Goal: Task Accomplishment & Management: Complete application form

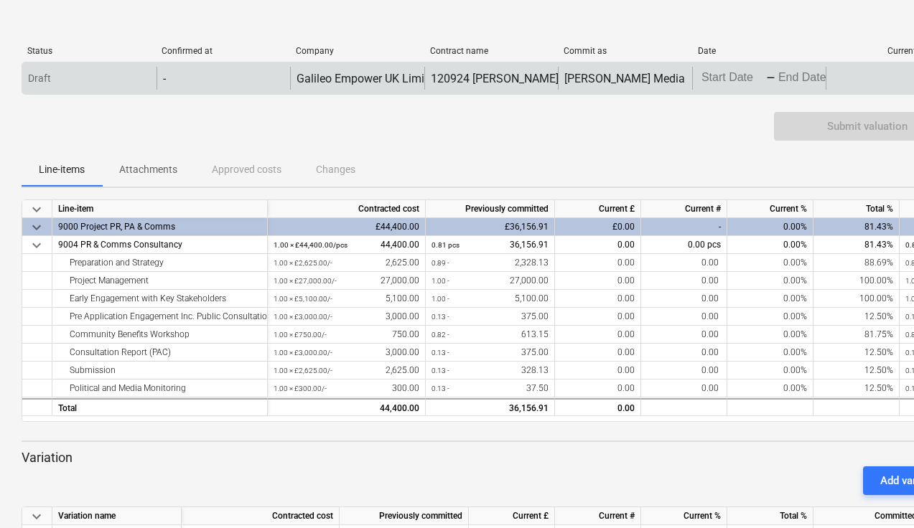
click at [705, 79] on body "keyboard_arrow_down Status Confirmed at Company Contract name Commit as Date Cu…" at bounding box center [457, 264] width 914 height 528
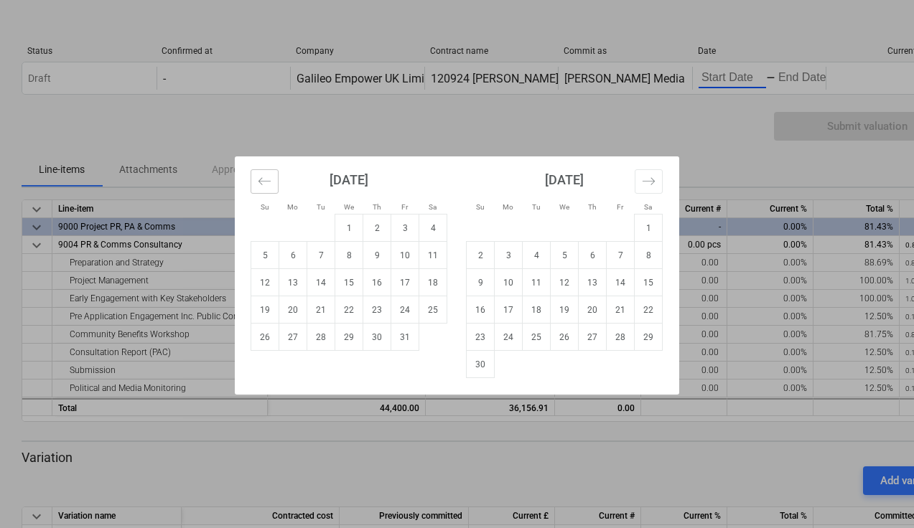
click at [268, 182] on icon "Move backward to switch to the previous month." at bounding box center [264, 180] width 12 height 7
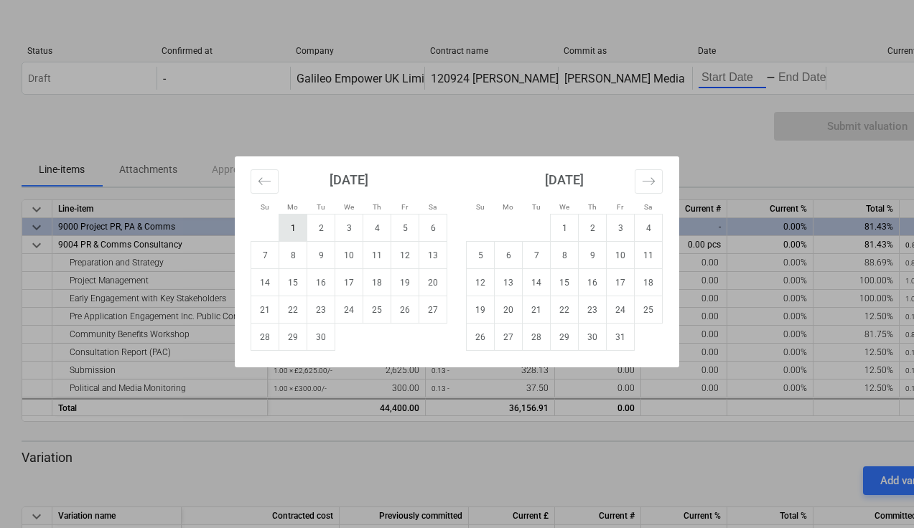
click at [290, 226] on td "1" at bounding box center [293, 228] width 28 height 27
type input "[DATE]"
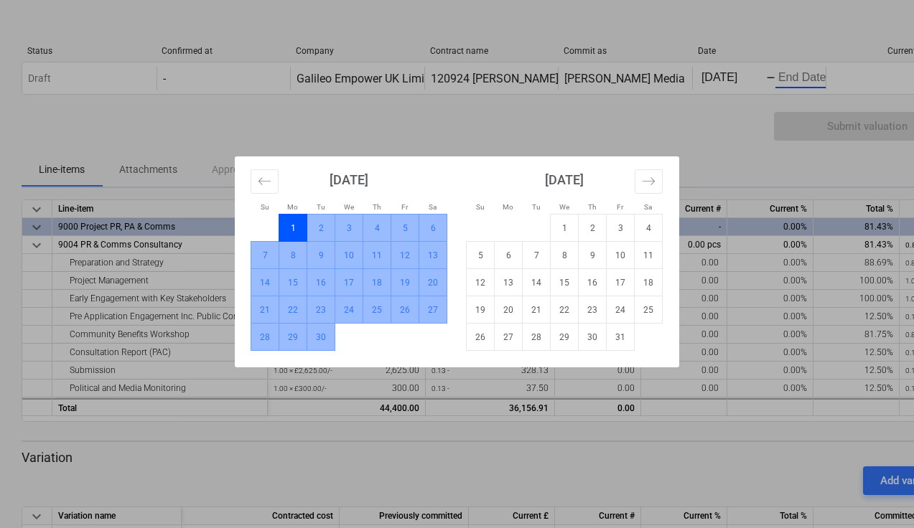
click at [321, 341] on td "30" at bounding box center [321, 337] width 28 height 27
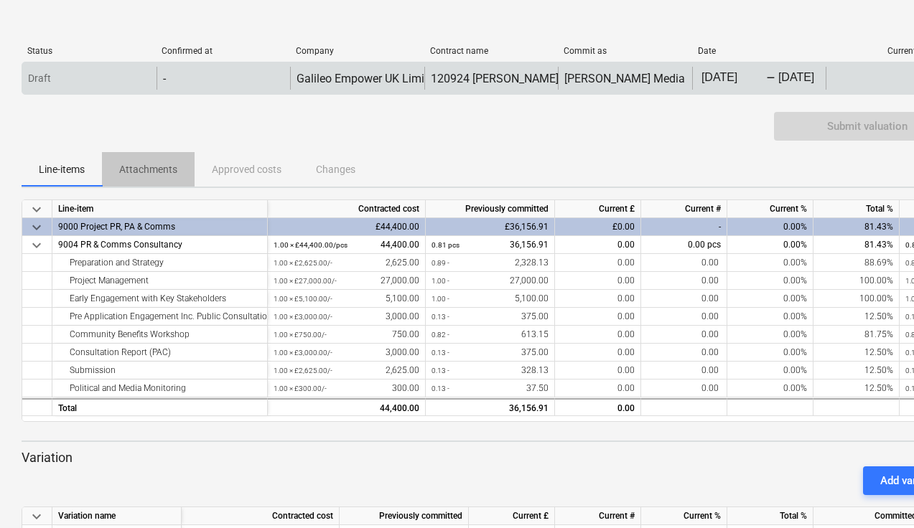
click at [142, 166] on p "Attachments" at bounding box center [148, 169] width 58 height 15
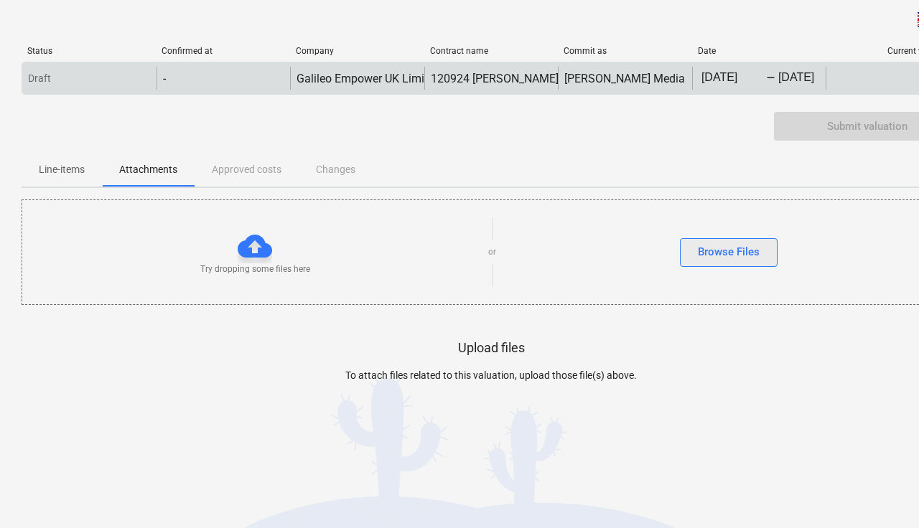
click at [738, 255] on div "Browse Files" at bounding box center [729, 252] width 62 height 19
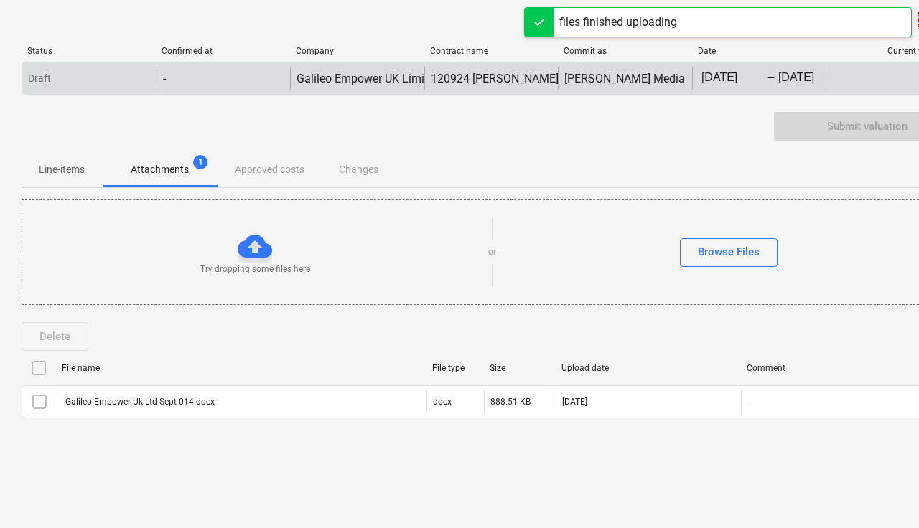
click at [545, 152] on div "Line-items Attachments 1 Approved costs Changes" at bounding box center [491, 169] width 939 height 34
click at [555, 155] on div "Line-items Attachments 1 Approved costs Changes" at bounding box center [491, 169] width 939 height 34
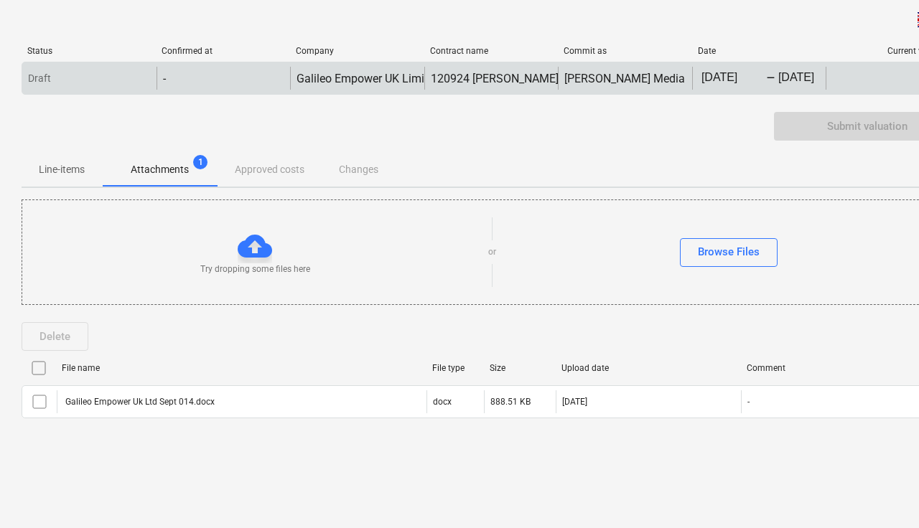
click at [59, 166] on p "Line-items" at bounding box center [62, 169] width 46 height 15
